Goal: Task Accomplishment & Management: Use online tool/utility

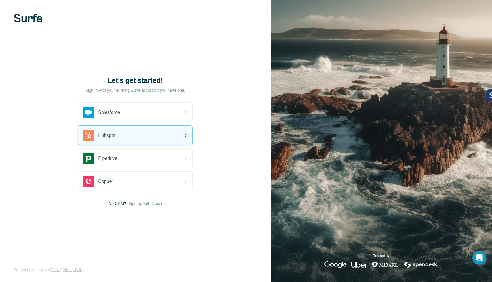
click at [124, 133] on div "Hubspot" at bounding box center [135, 136] width 115 height 20
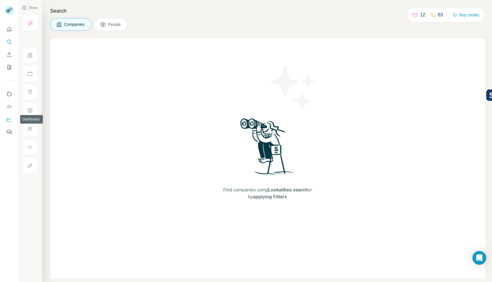
click at [10, 117] on icon "Dashboard" at bounding box center [9, 120] width 6 height 6
